Goal: Information Seeking & Learning: Learn about a topic

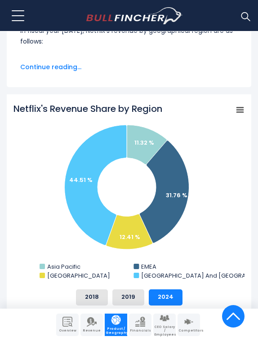
scroll to position [335, 0]
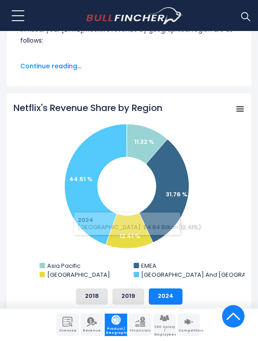
click at [72, 323] on img "Company Overview" at bounding box center [68, 322] width 10 height 10
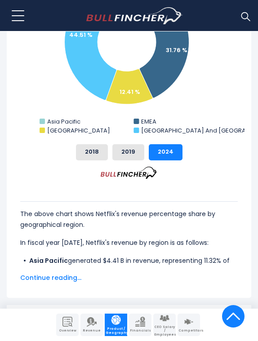
scroll to position [480, 0]
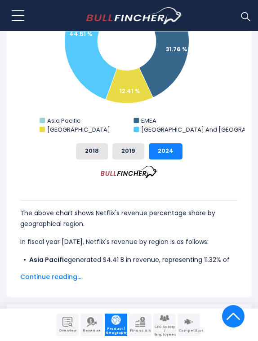
click at [65, 278] on span "Continue reading..." at bounding box center [129, 277] width 218 height 11
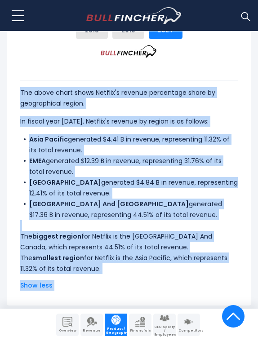
scroll to position [618, 0]
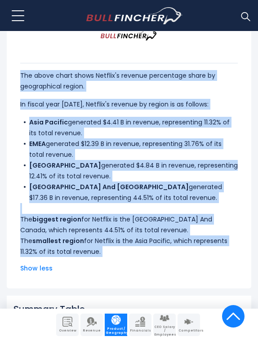
drag, startPoint x: 20, startPoint y: 212, endPoint x: 177, endPoint y: 261, distance: 164.2
click at [177, 261] on div "The above chart shows Netflix's revenue percentage share by geographical region…" at bounding box center [128, 162] width 231 height 238
copy div "The above chart shows Netflix's revenue percentage share by geographical region…"
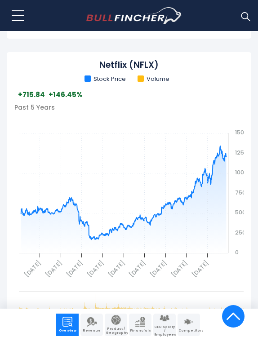
scroll to position [590, 0]
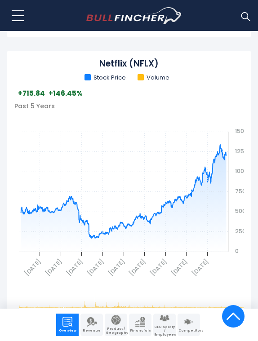
click at [121, 329] on span "Product / Geography" at bounding box center [116, 331] width 21 height 8
